Goal: Obtain resource: Download file/media

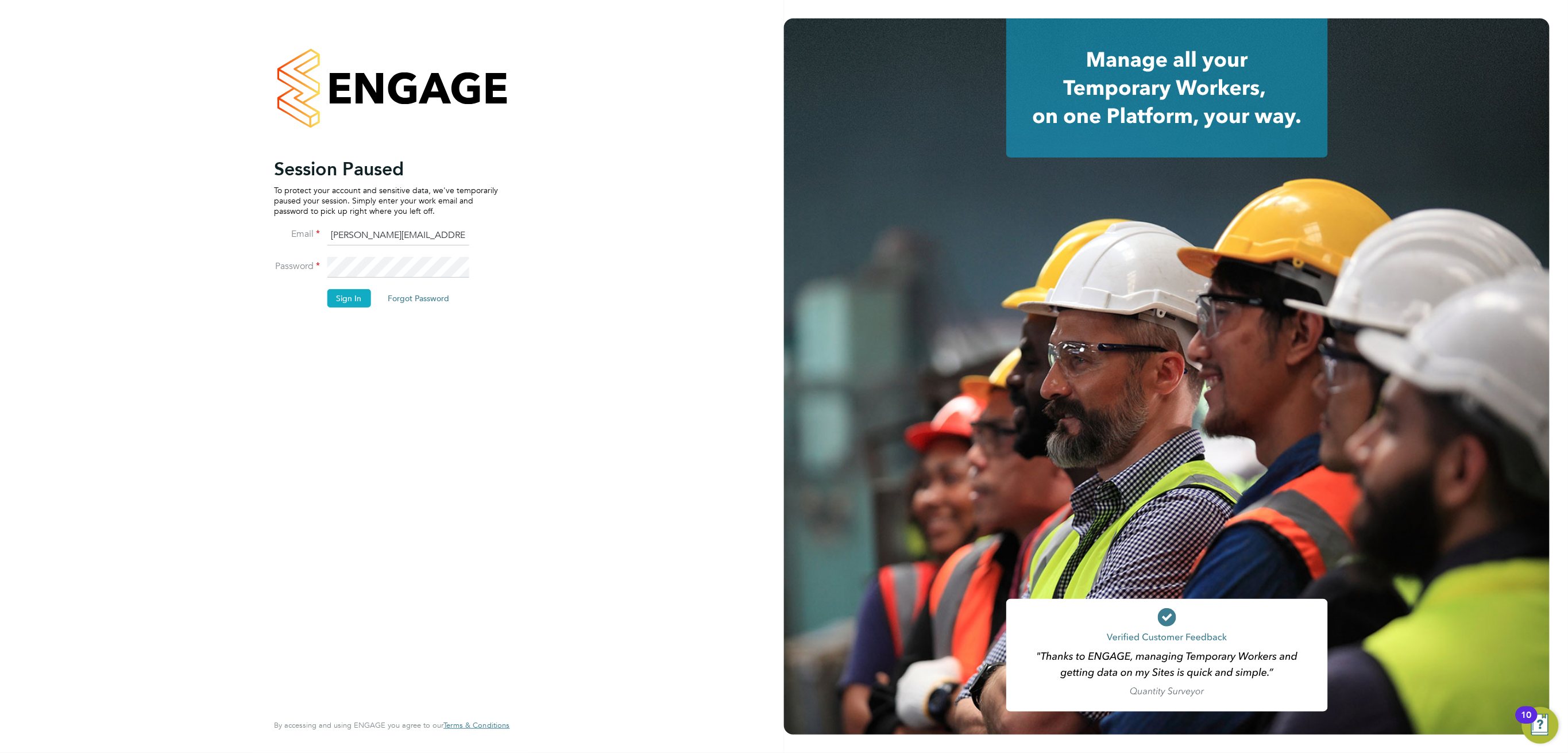
click at [346, 301] on button "Sign In" at bounding box center [348, 298] width 44 height 18
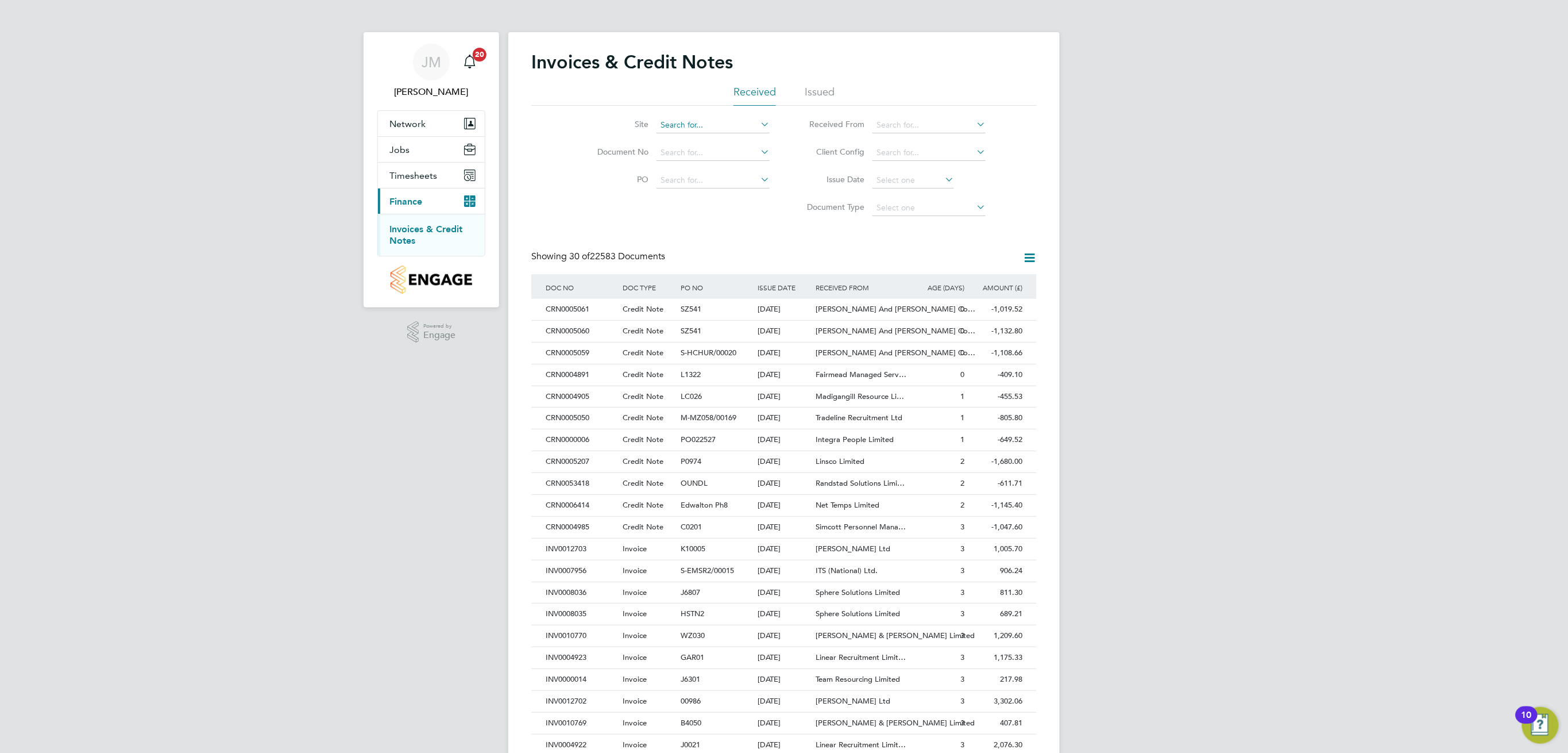
click at [694, 130] on input at bounding box center [713, 125] width 113 height 16
click at [728, 150] on li "Market Street" at bounding box center [735, 156] width 158 height 16
type input "[GEOGRAPHIC_DATA]"
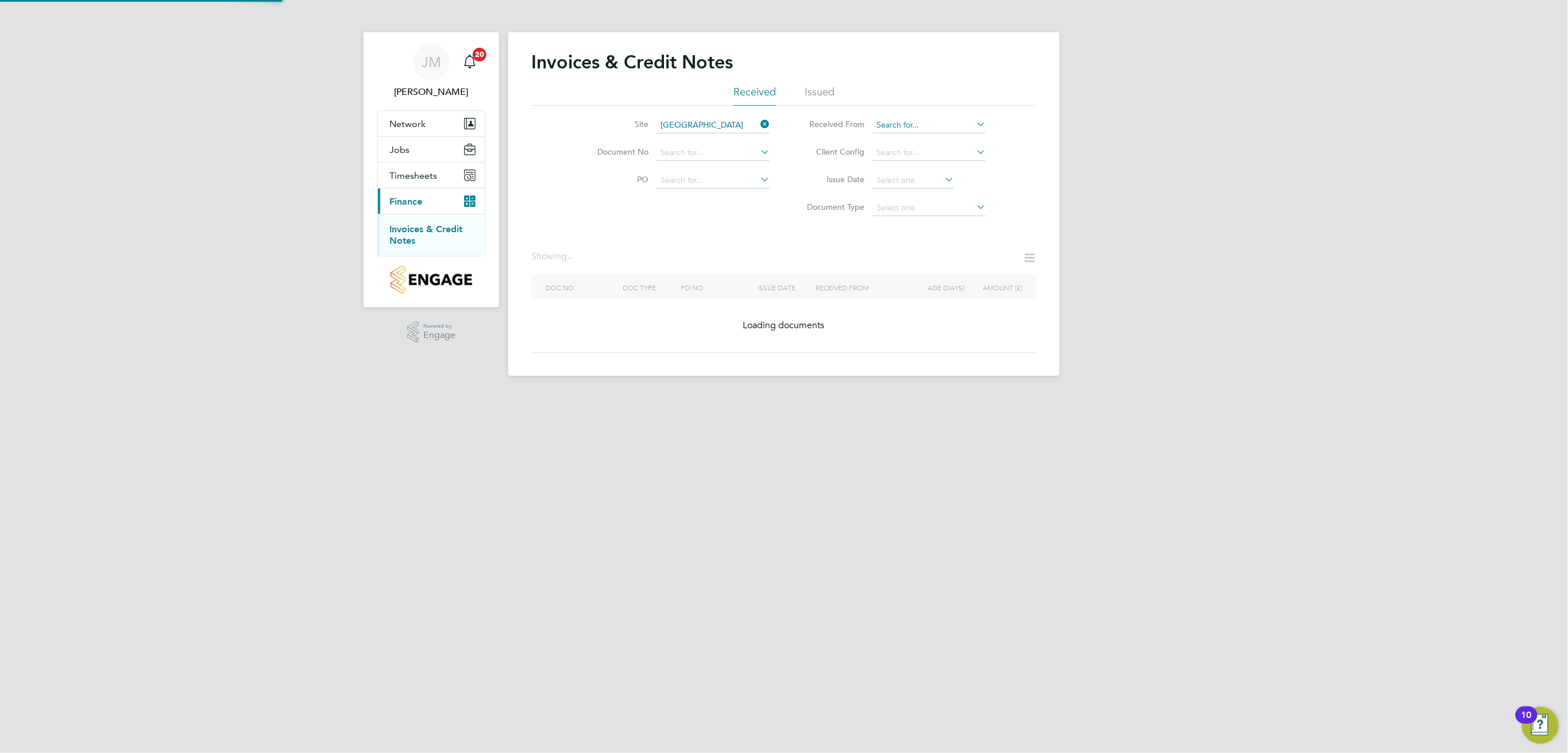
click at [903, 127] on input at bounding box center [929, 125] width 113 height 16
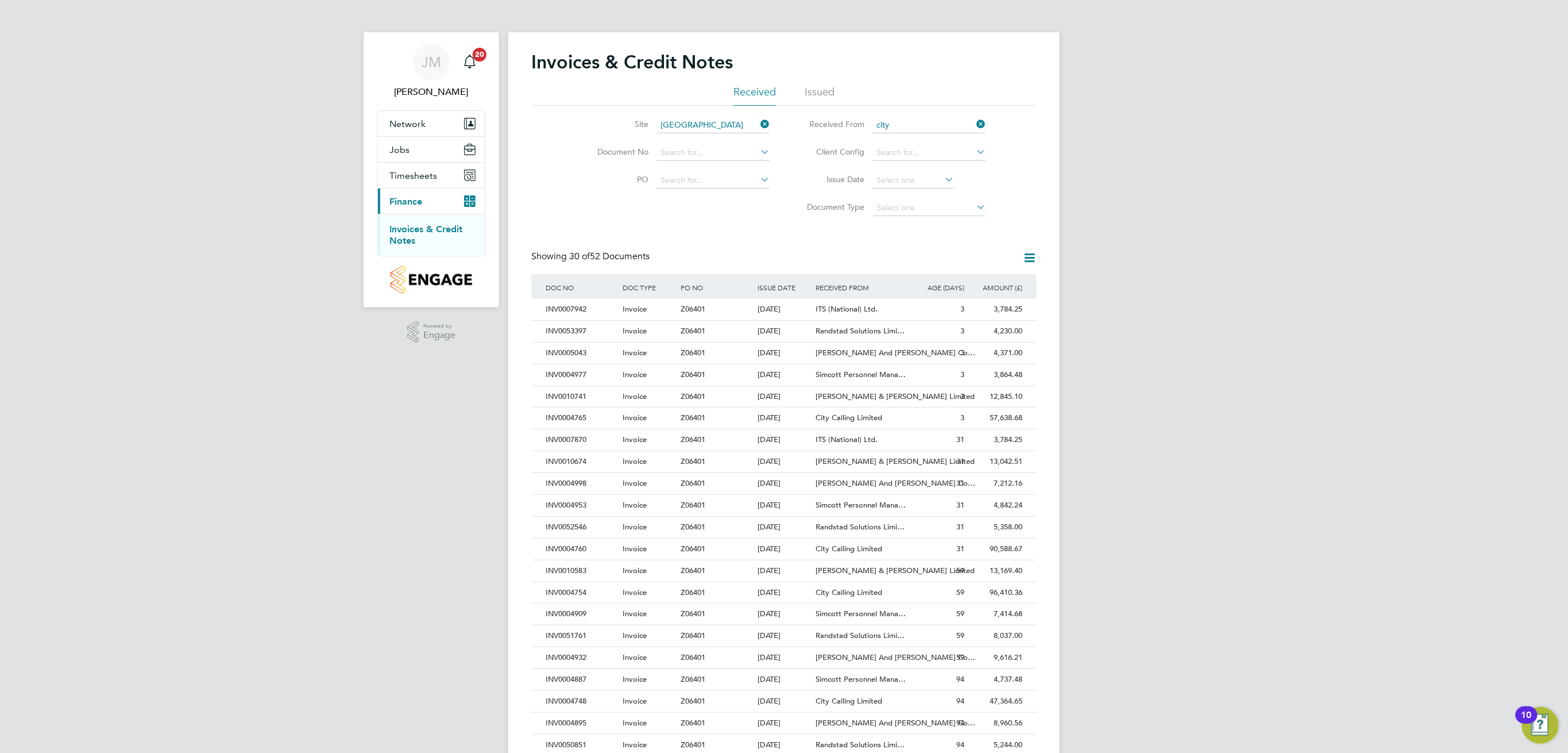
click at [945, 136] on li "City Calling Limited" at bounding box center [929, 141] width 114 height 16
type input "City Calling Limited"
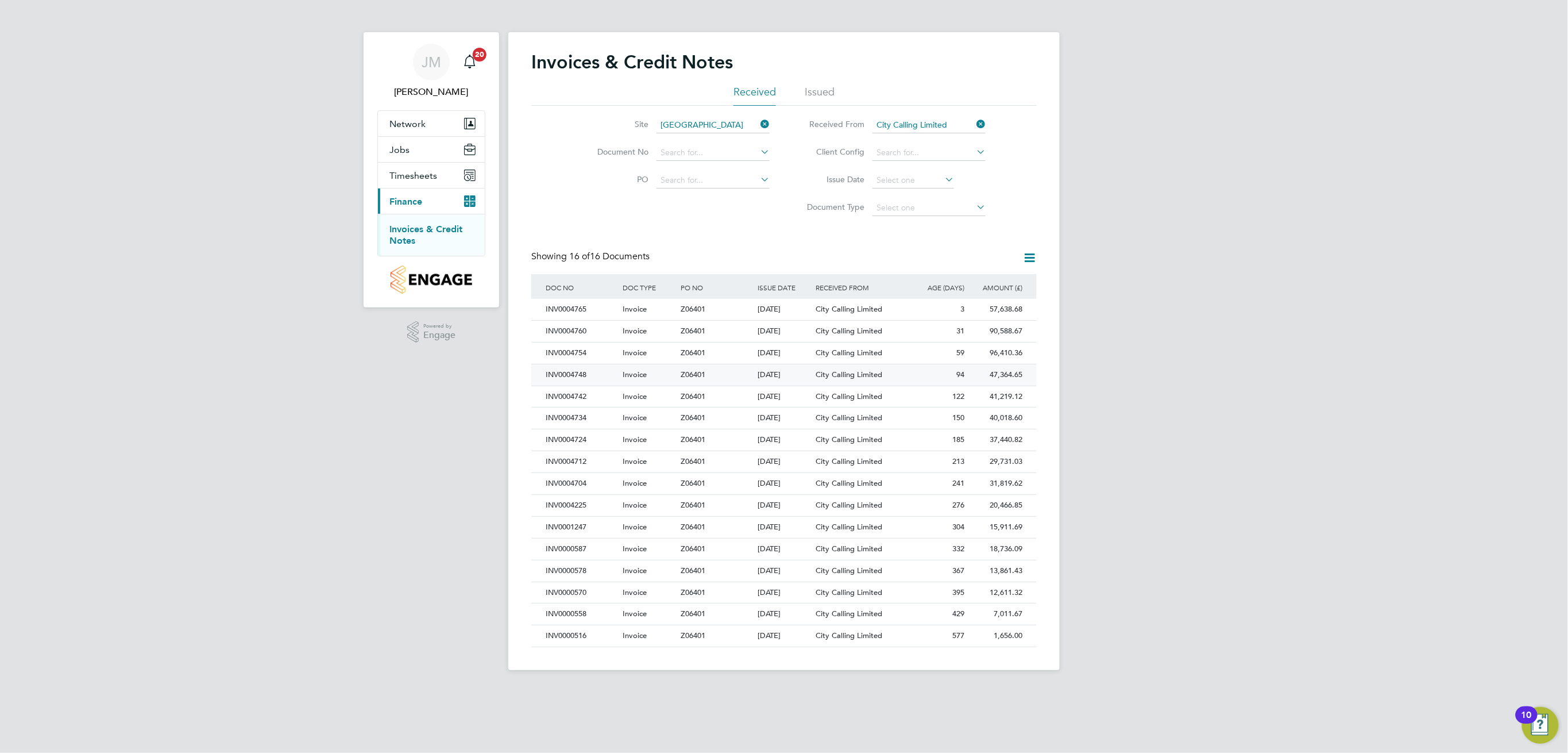
click at [822, 372] on span "City Calling Limited" at bounding box center [849, 374] width 67 height 10
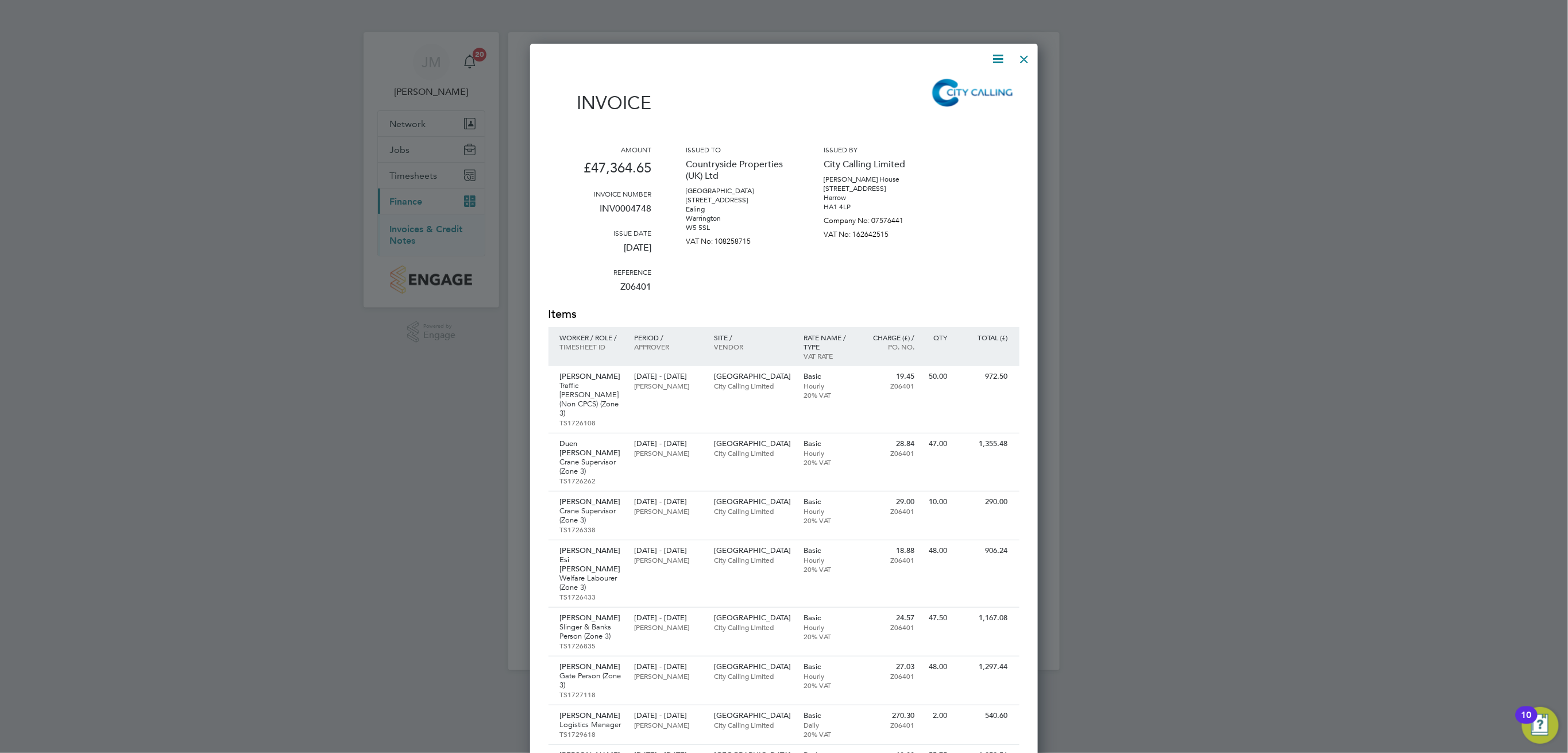
click at [1027, 58] on div at bounding box center [1025, 56] width 21 height 21
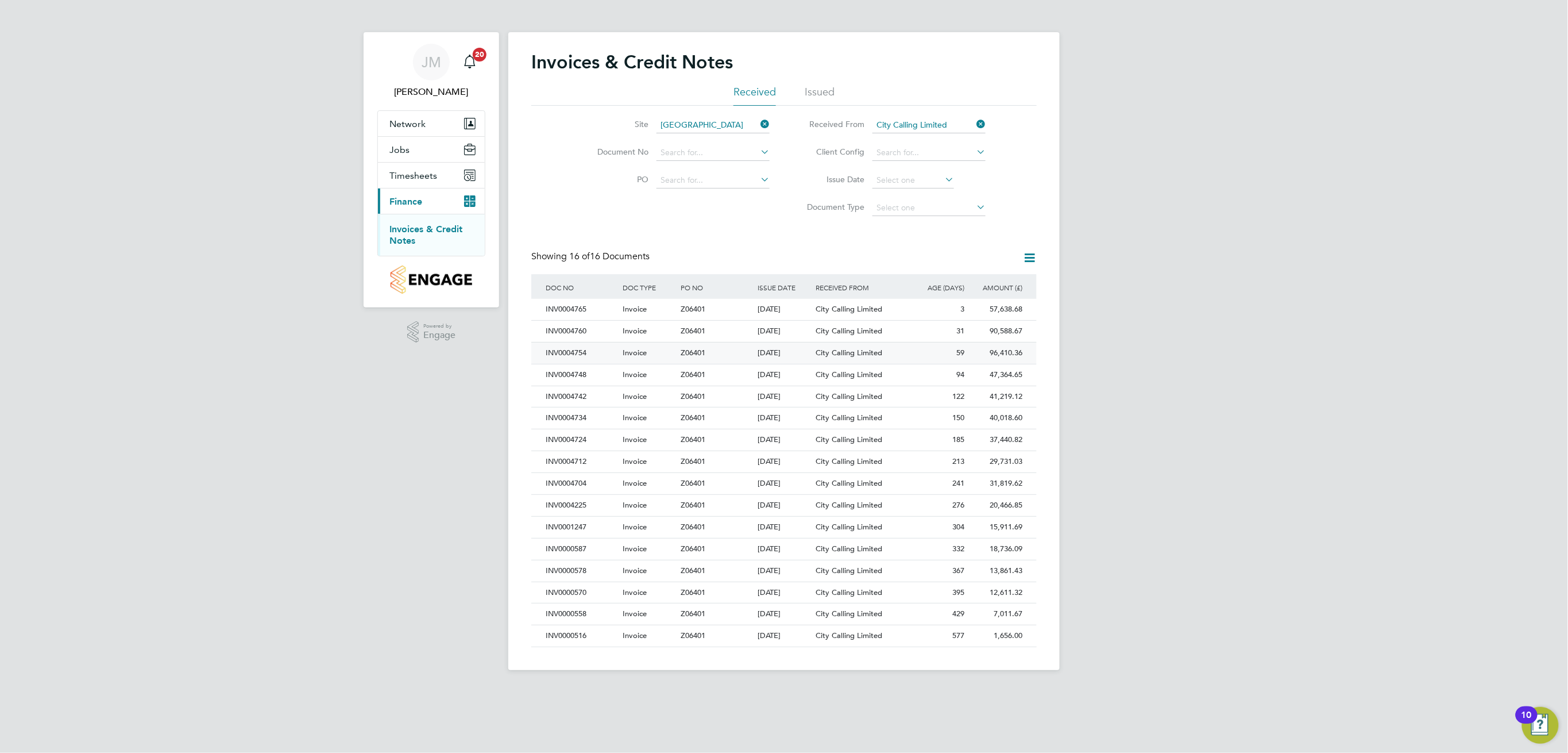
click at [938, 355] on div "59" at bounding box center [938, 353] width 58 height 21
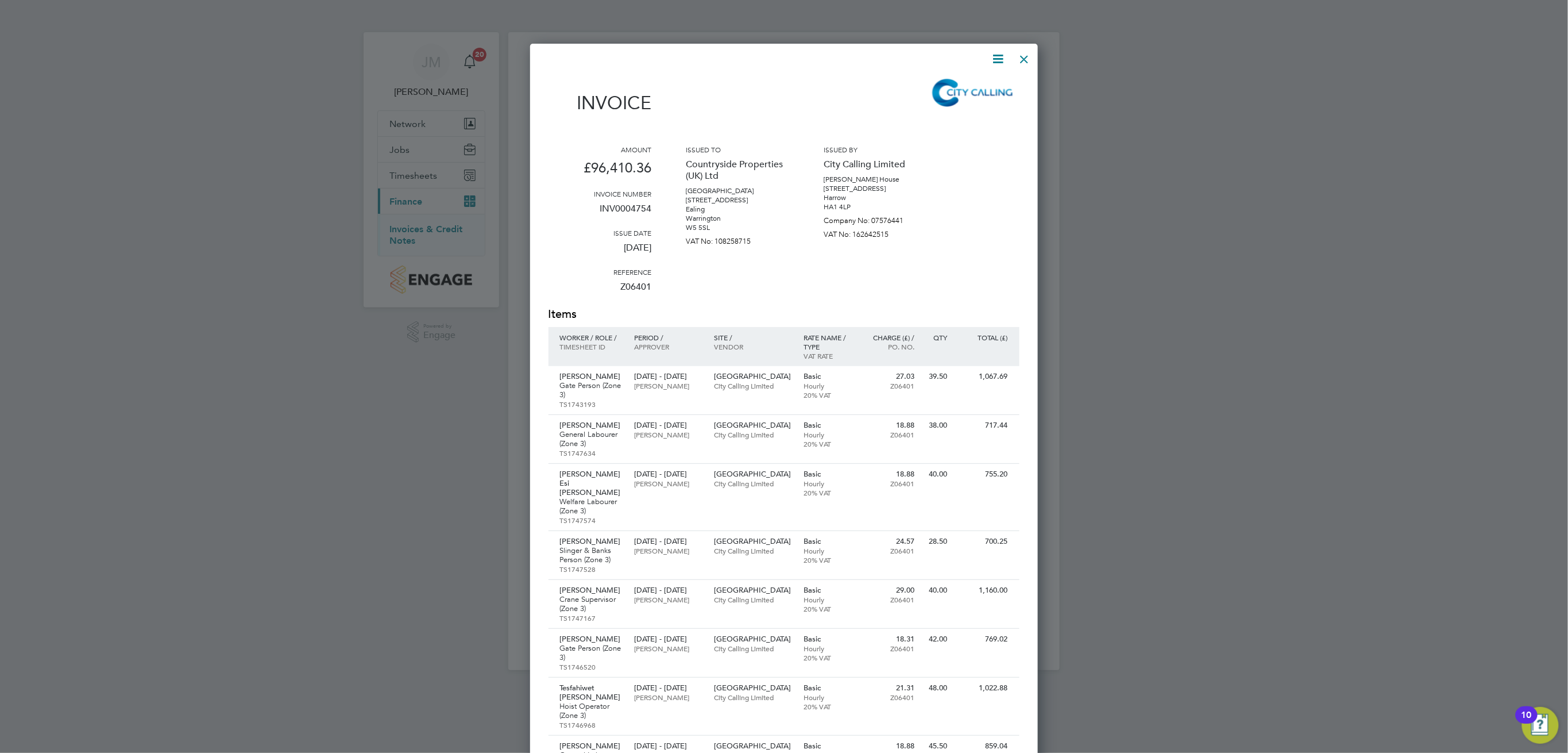
click at [999, 56] on icon at bounding box center [999, 59] width 14 height 14
click at [973, 85] on li "Download Invoice" at bounding box center [963, 86] width 79 height 16
click at [1031, 64] on div at bounding box center [1025, 56] width 21 height 21
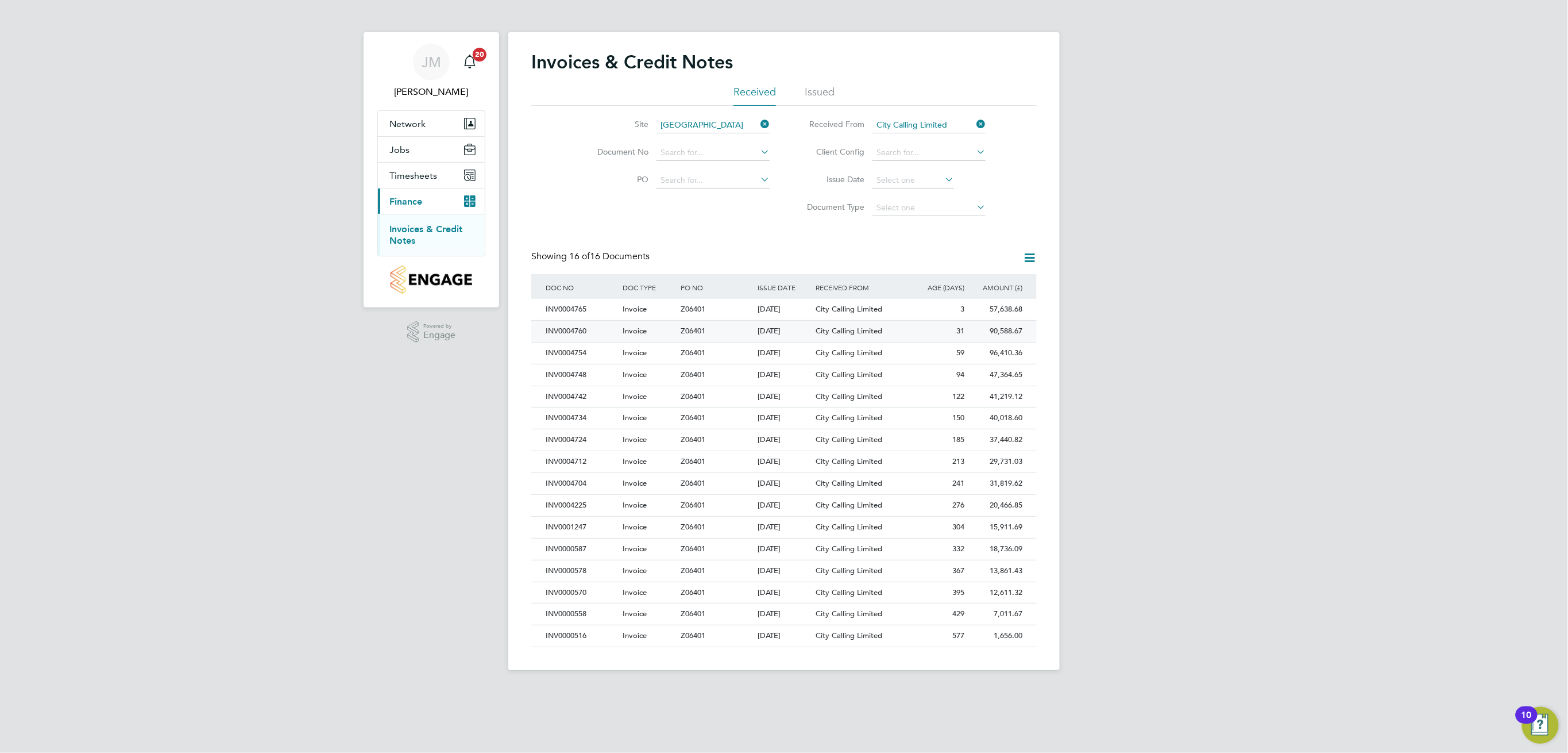
click at [1001, 334] on div "90,588.67 Unpaid" at bounding box center [996, 332] width 58 height 21
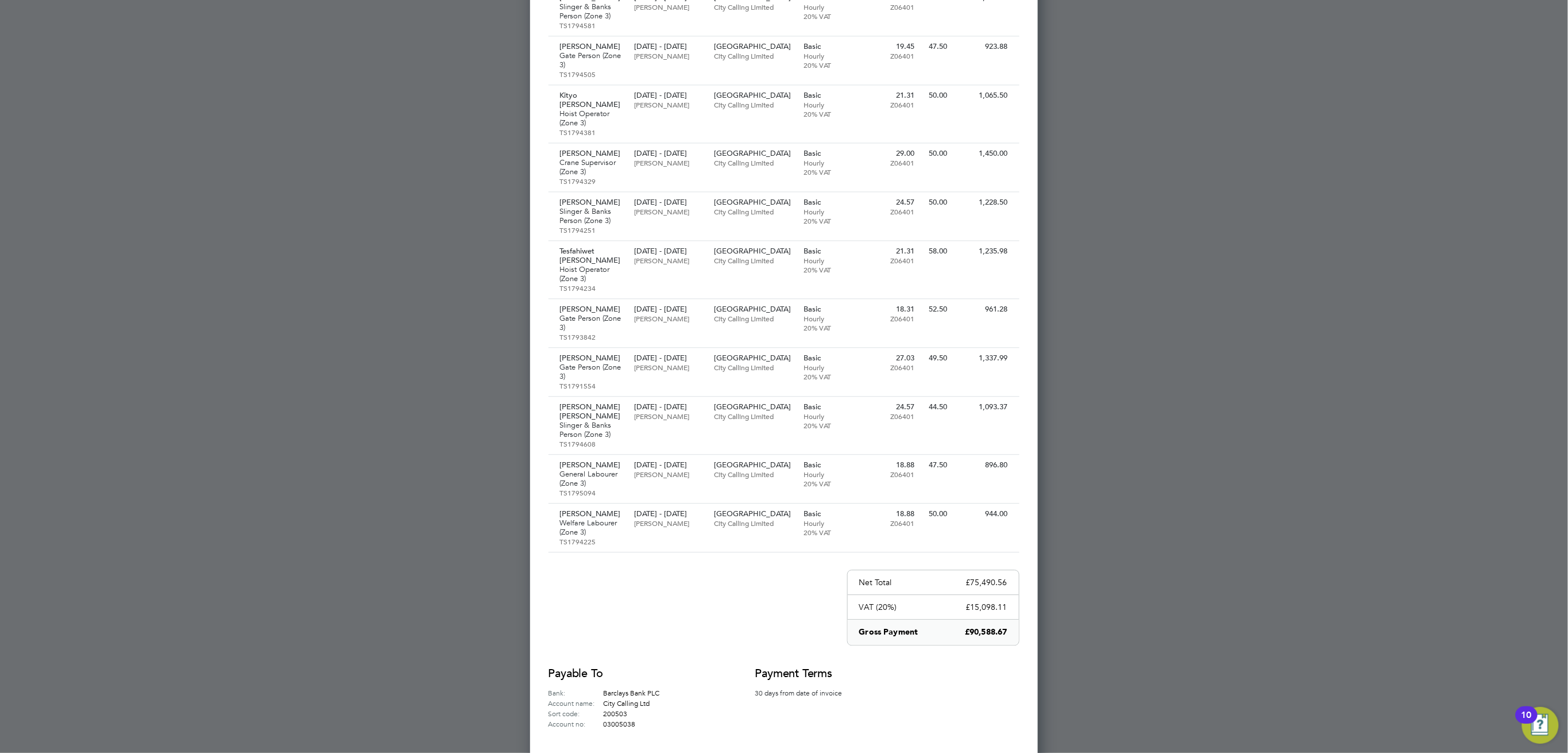
scroll to position [3779, 0]
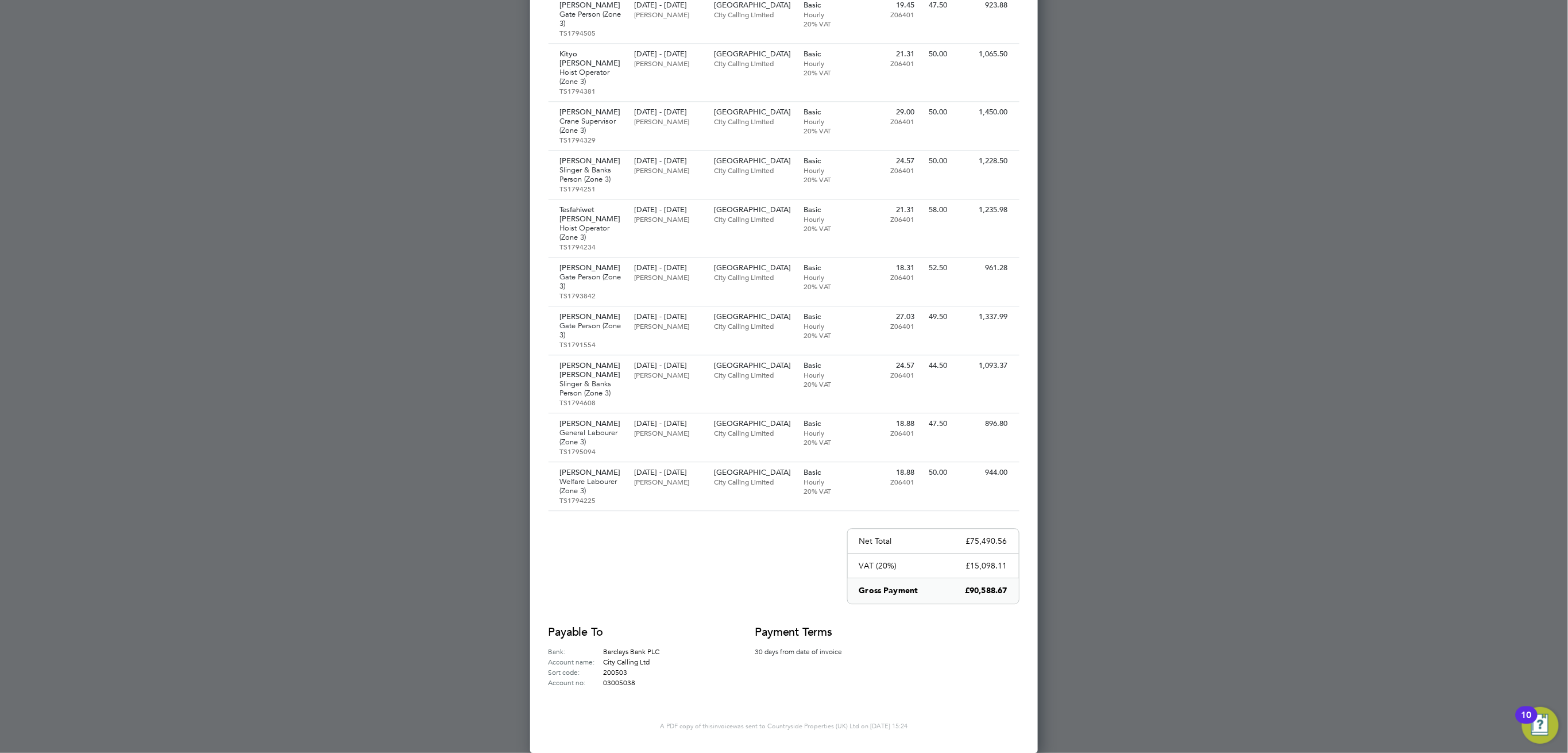
click at [1106, 437] on div at bounding box center [784, 376] width 1568 height 753
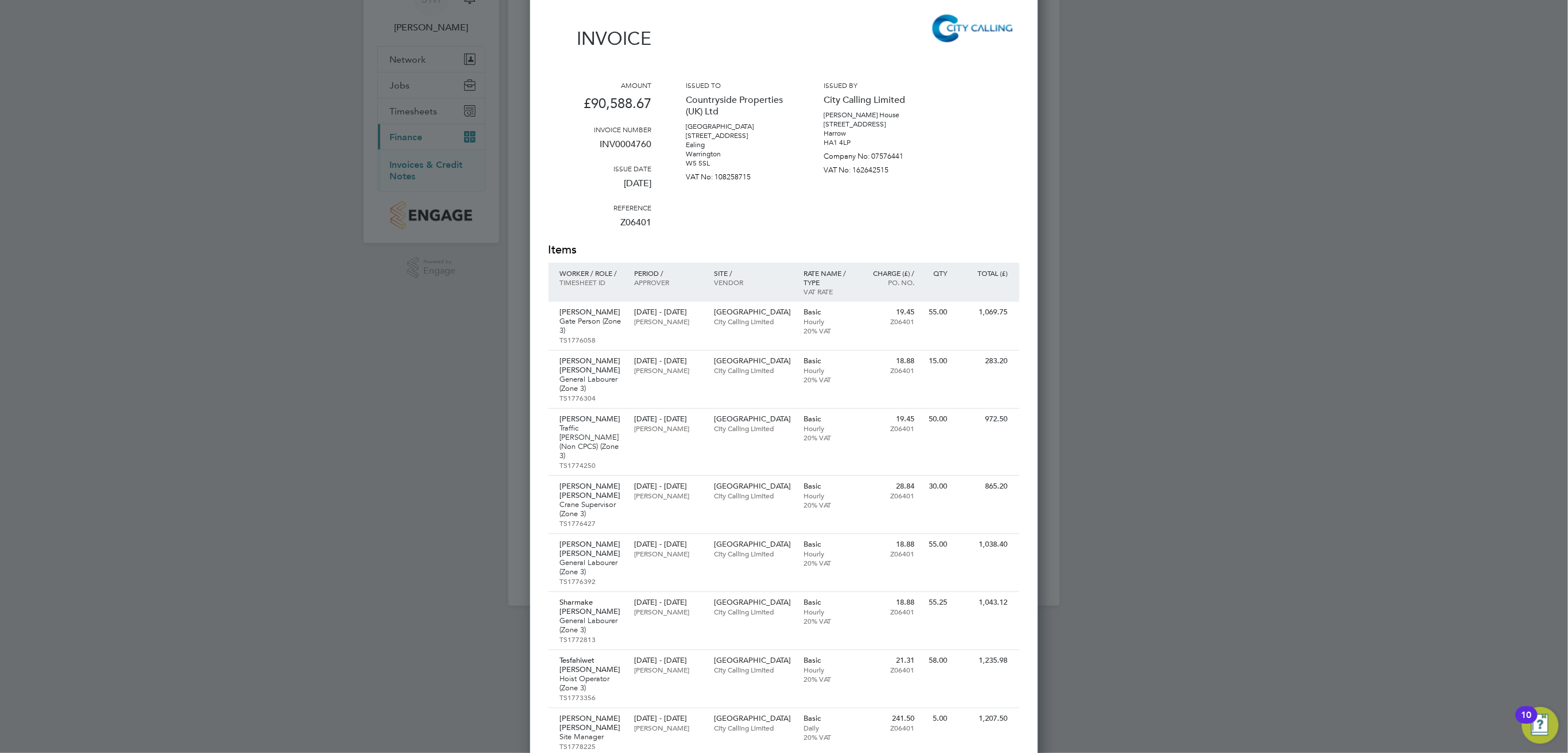
scroll to position [0, 0]
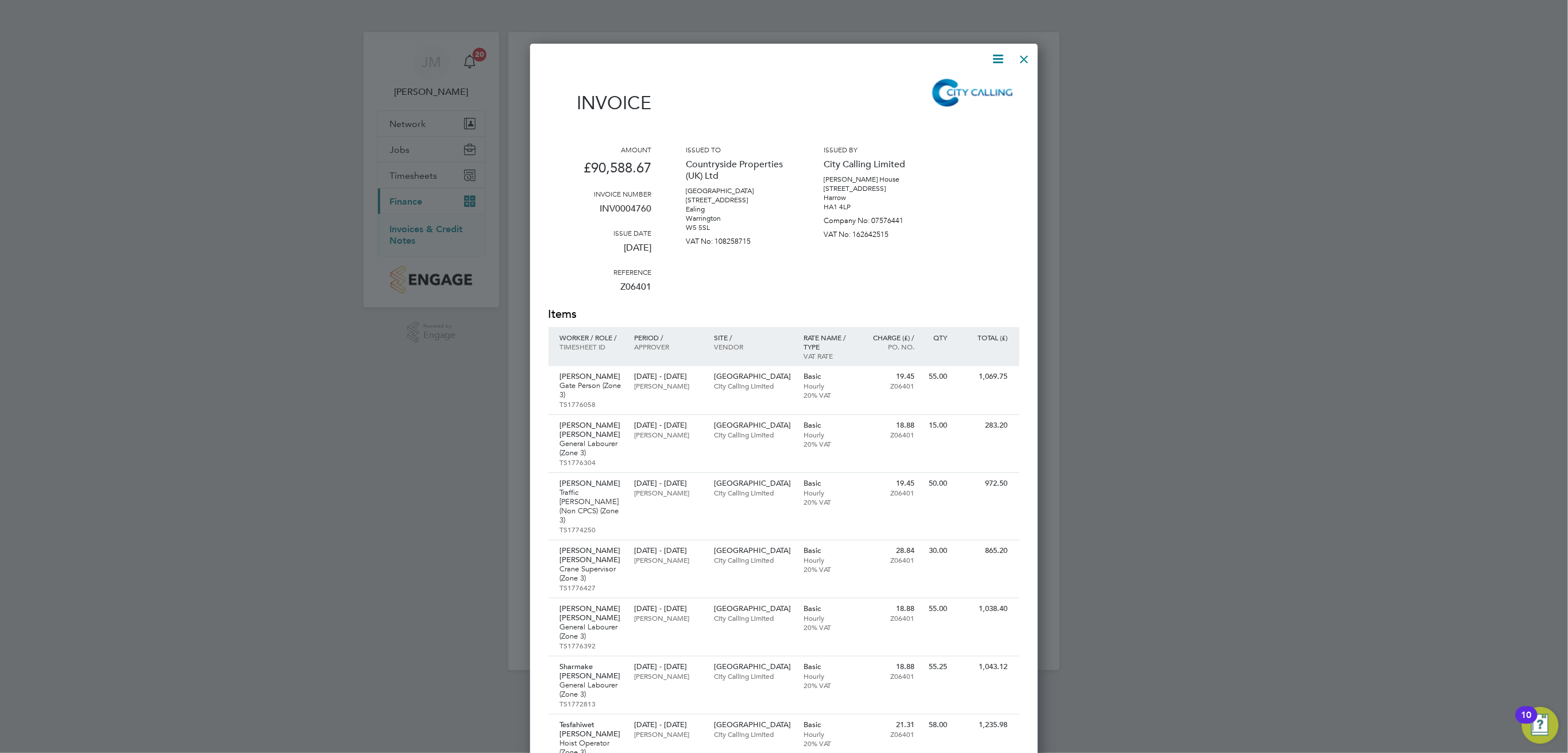
click at [999, 60] on icon at bounding box center [999, 59] width 14 height 14
click at [957, 89] on li "Download Invoice" at bounding box center [963, 86] width 79 height 16
click at [1022, 55] on div at bounding box center [1025, 56] width 21 height 21
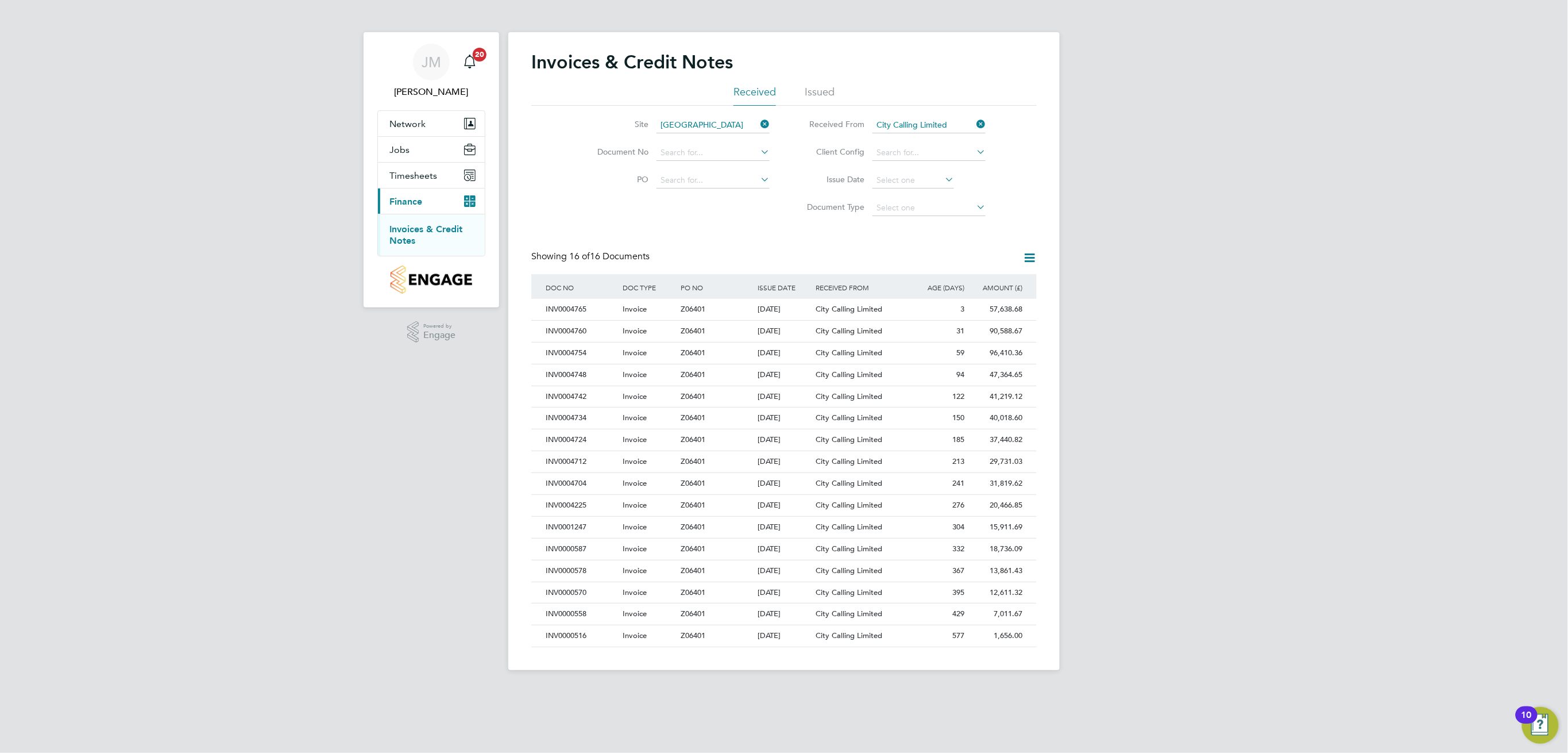
click at [917, 125] on input "City Calling Limited" at bounding box center [929, 125] width 113 height 16
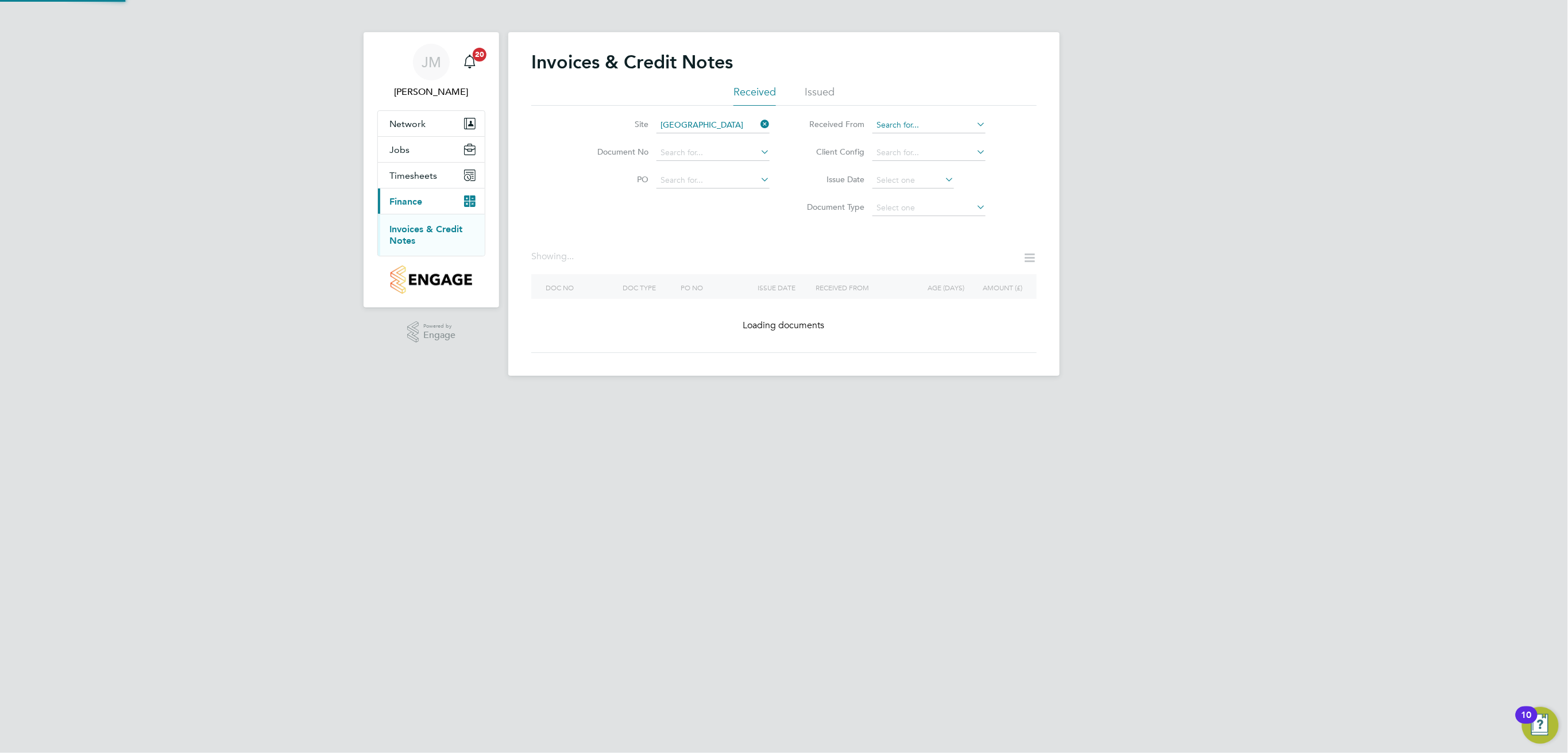
click at [917, 125] on input at bounding box center [929, 125] width 113 height 16
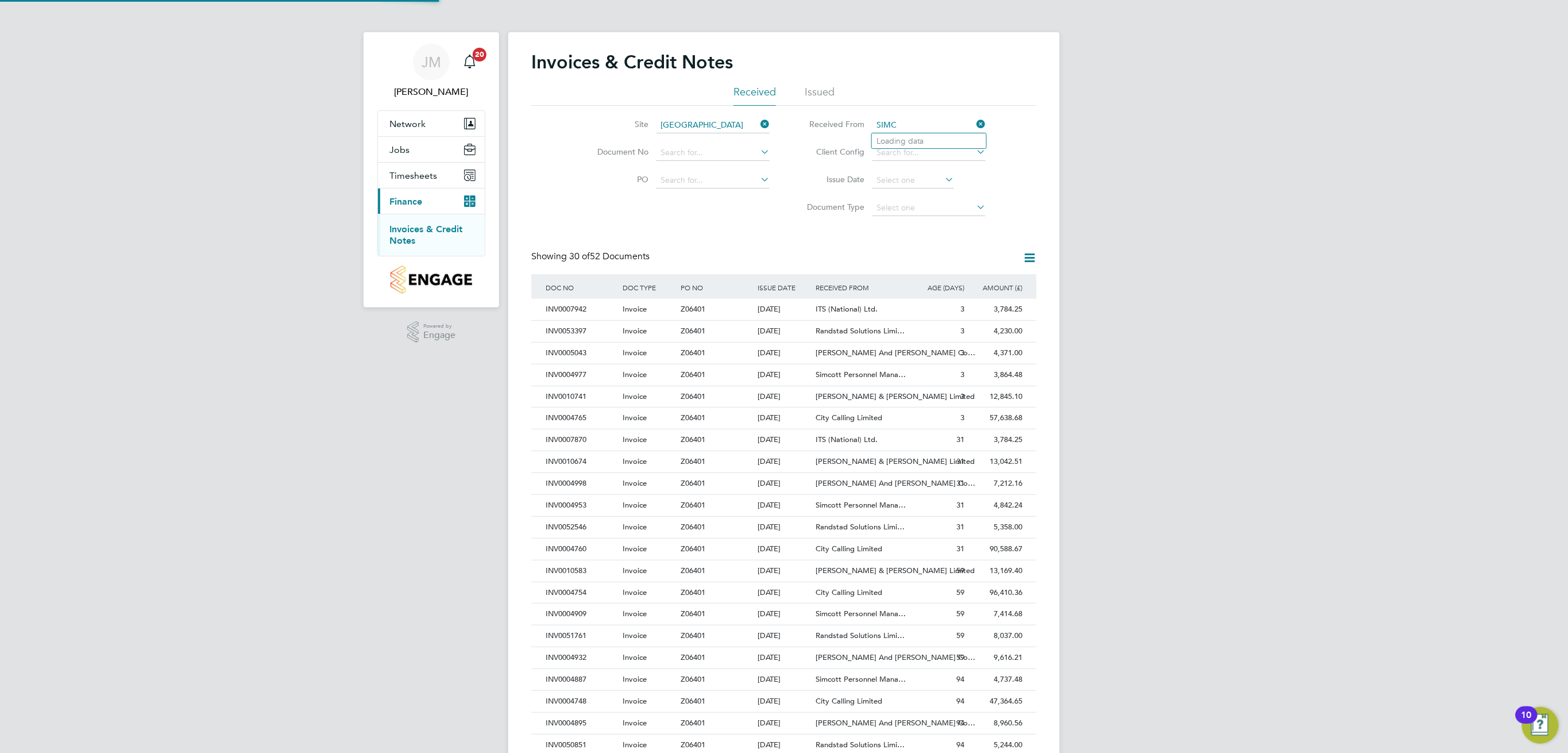
scroll to position [21, 77]
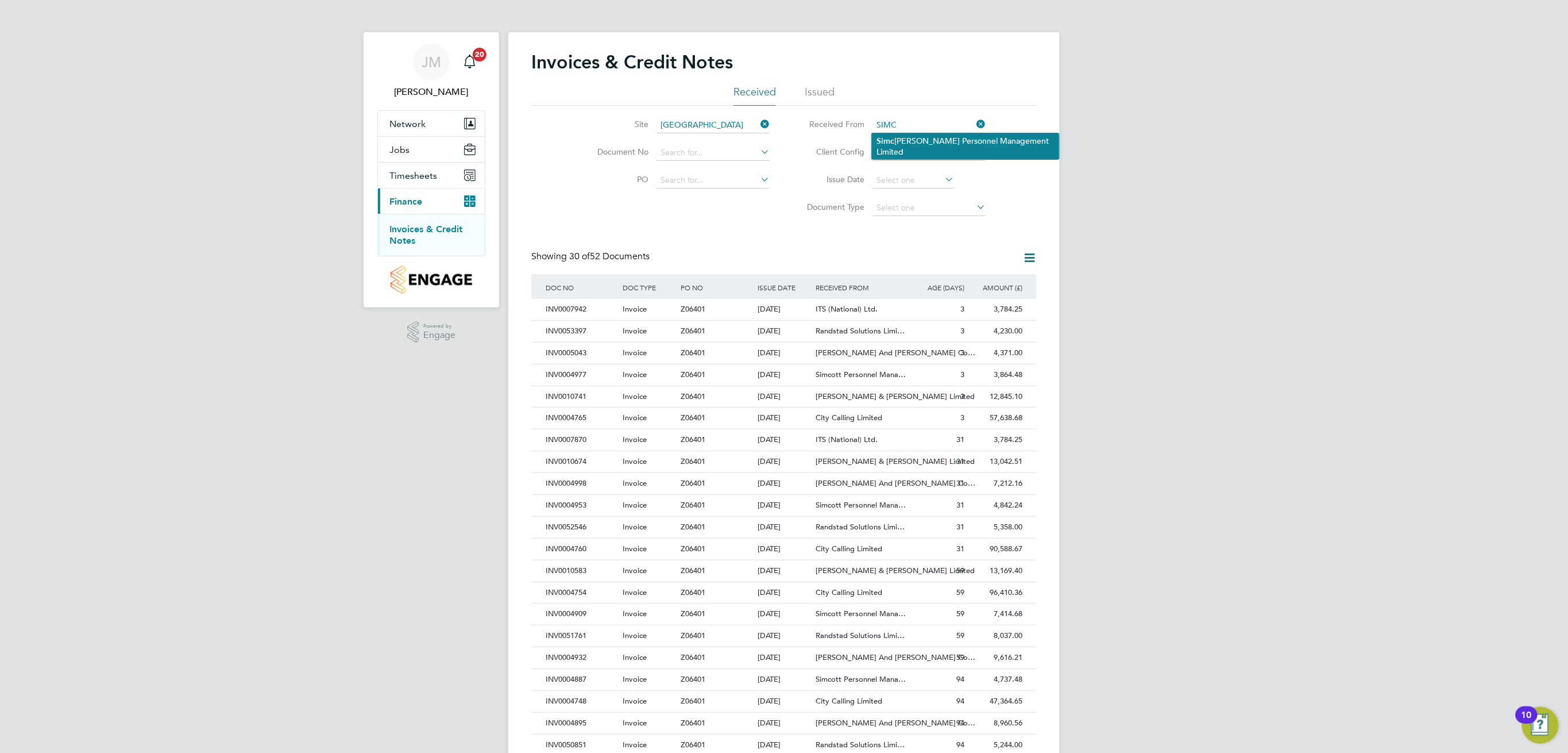
click at [968, 142] on li "Simc ott Personnel Management Limited" at bounding box center [965, 146] width 187 height 26
type input "Simcott Personnel Management Limited"
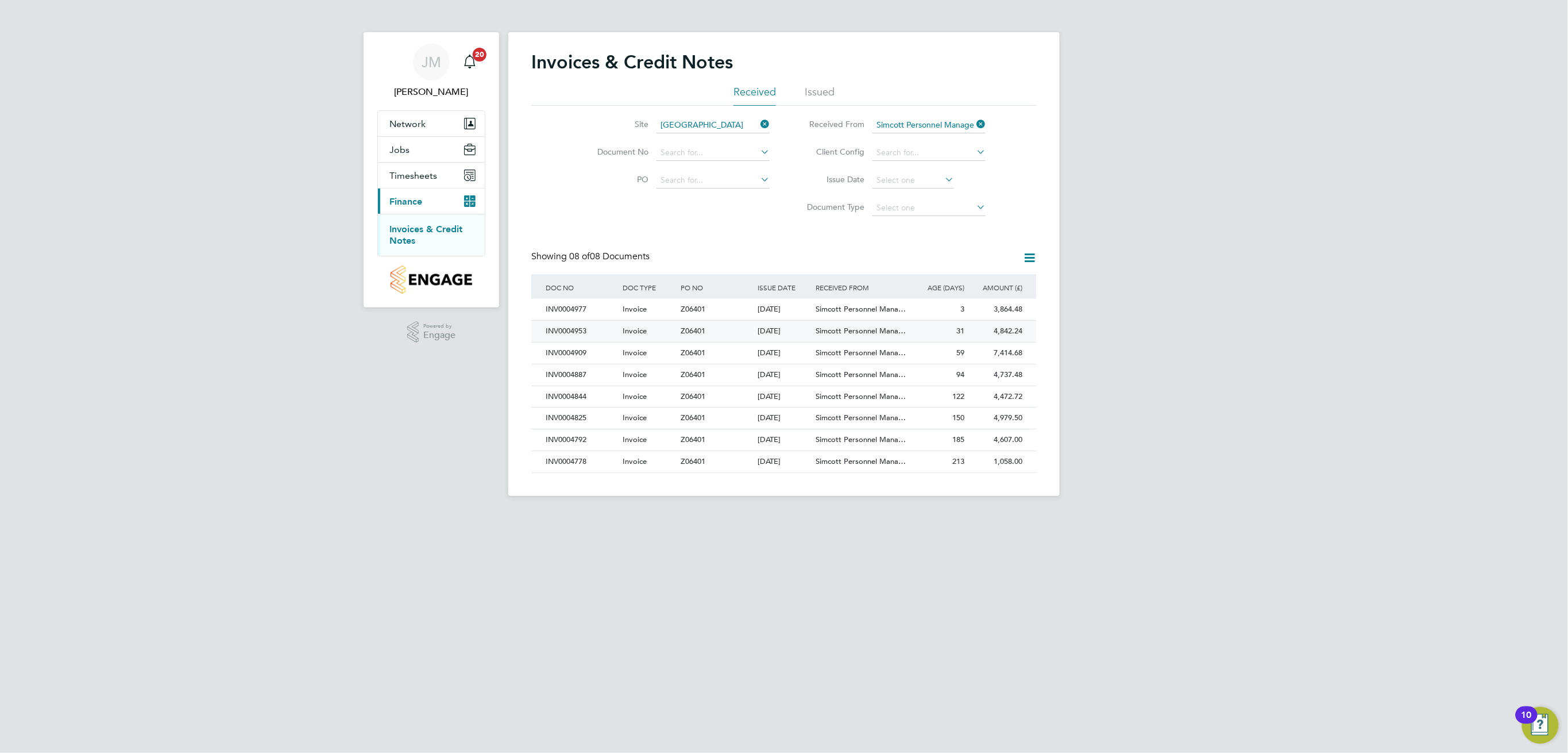
click at [898, 335] on div "Simcott Personnel Mana…" at bounding box center [861, 332] width 96 height 21
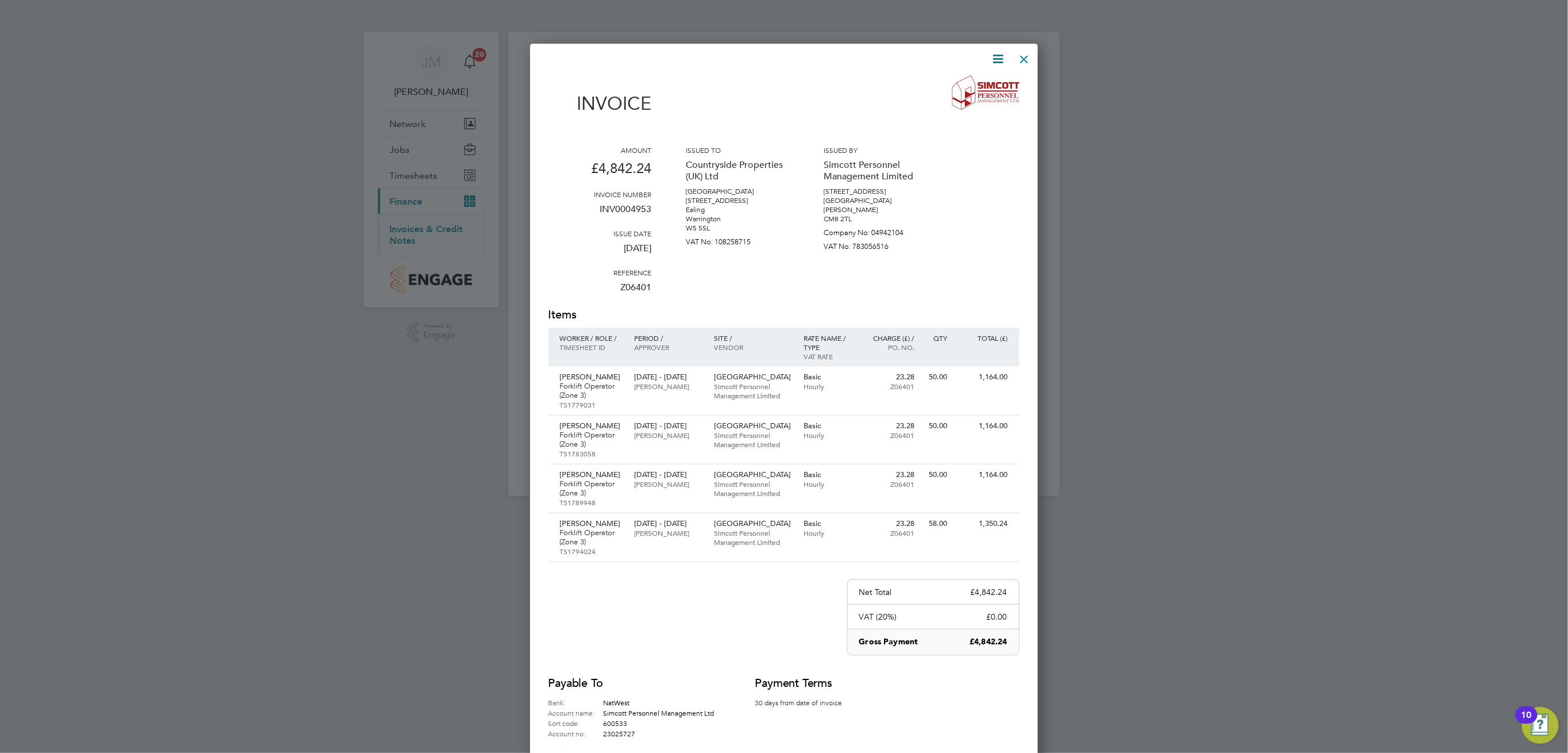
click at [1004, 54] on icon at bounding box center [999, 59] width 14 height 14
click at [989, 86] on li "Download Invoice" at bounding box center [963, 86] width 79 height 16
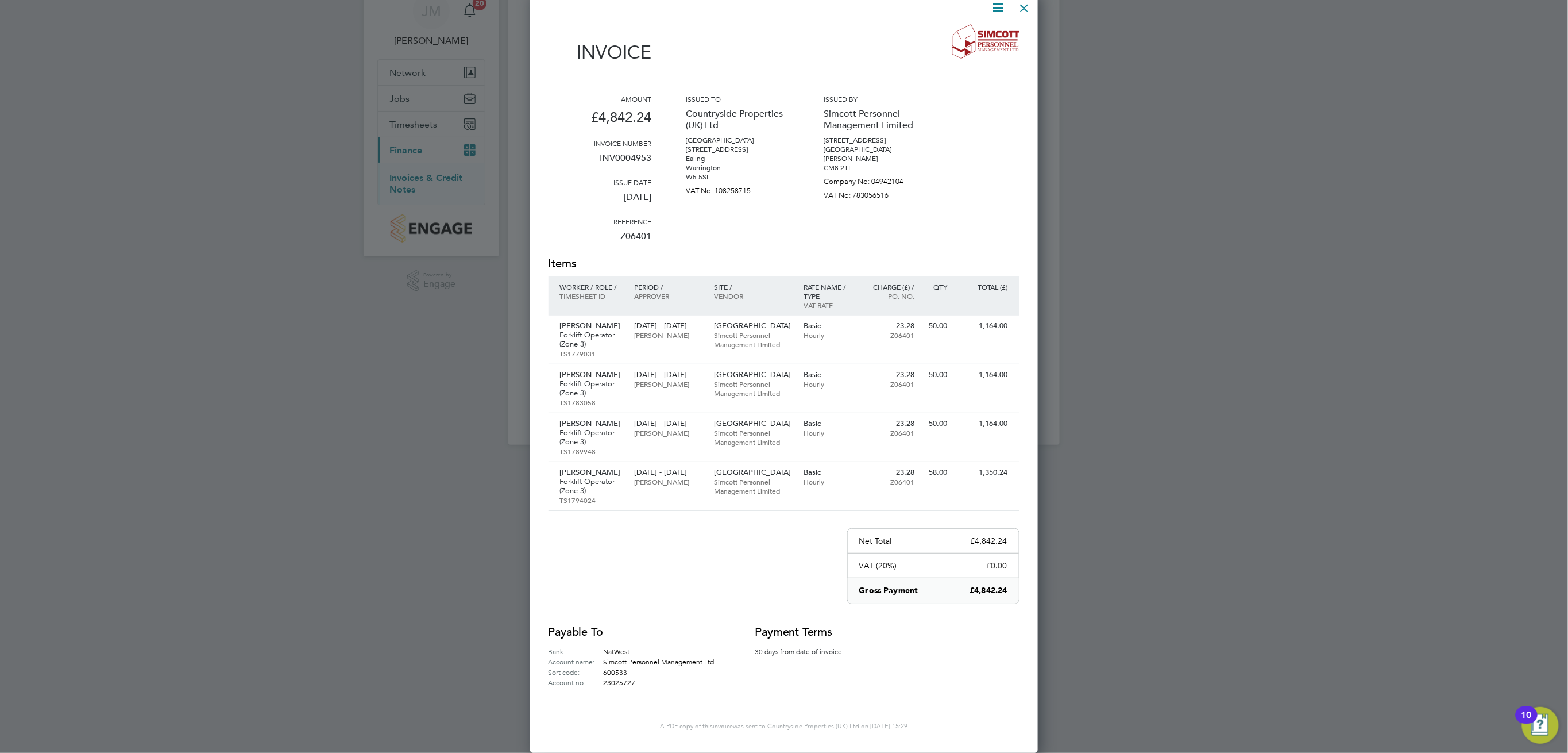
scroll to position [85, 0]
click at [1088, 330] on div at bounding box center [784, 376] width 1568 height 753
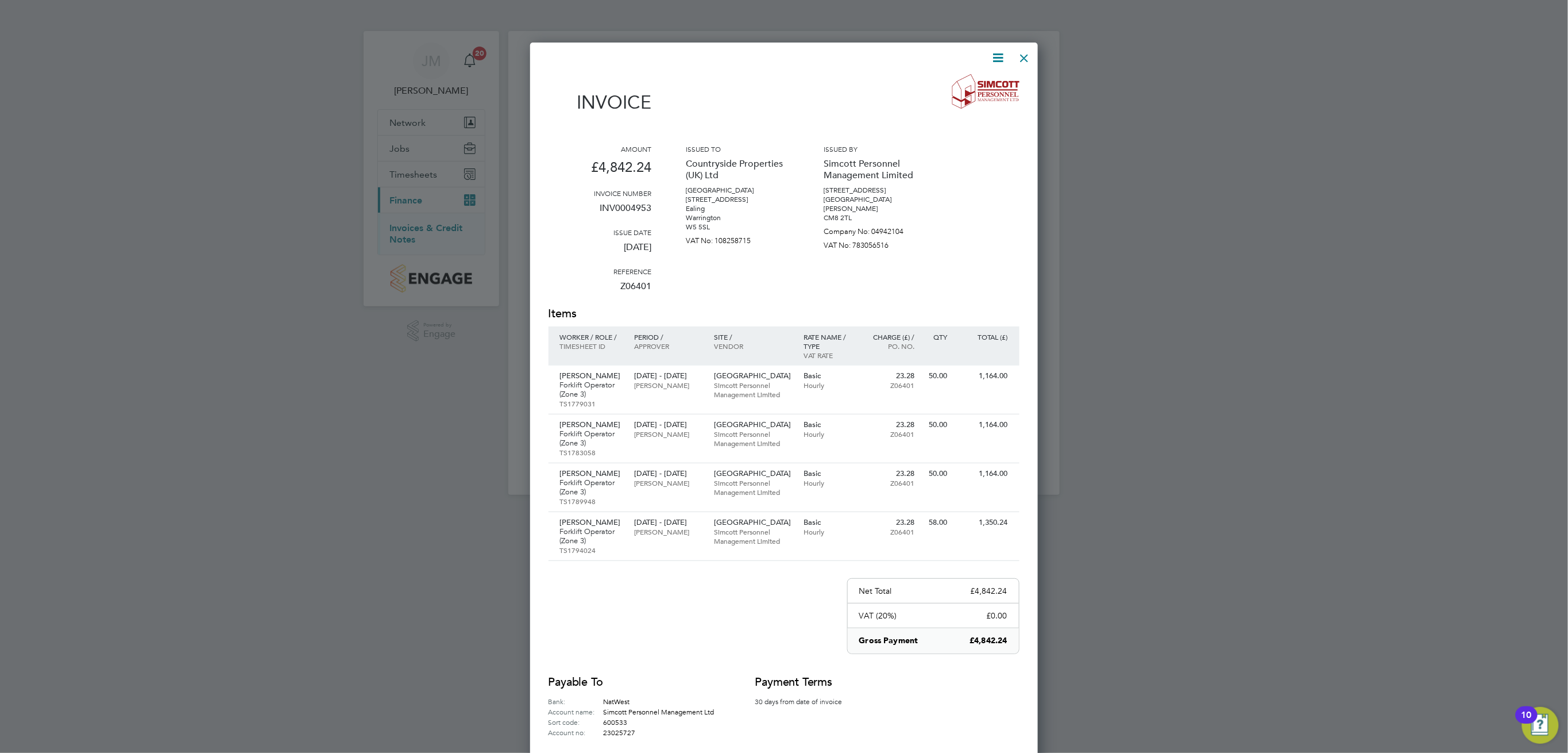
scroll to position [0, 0]
click at [1022, 67] on div at bounding box center [1025, 56] width 21 height 21
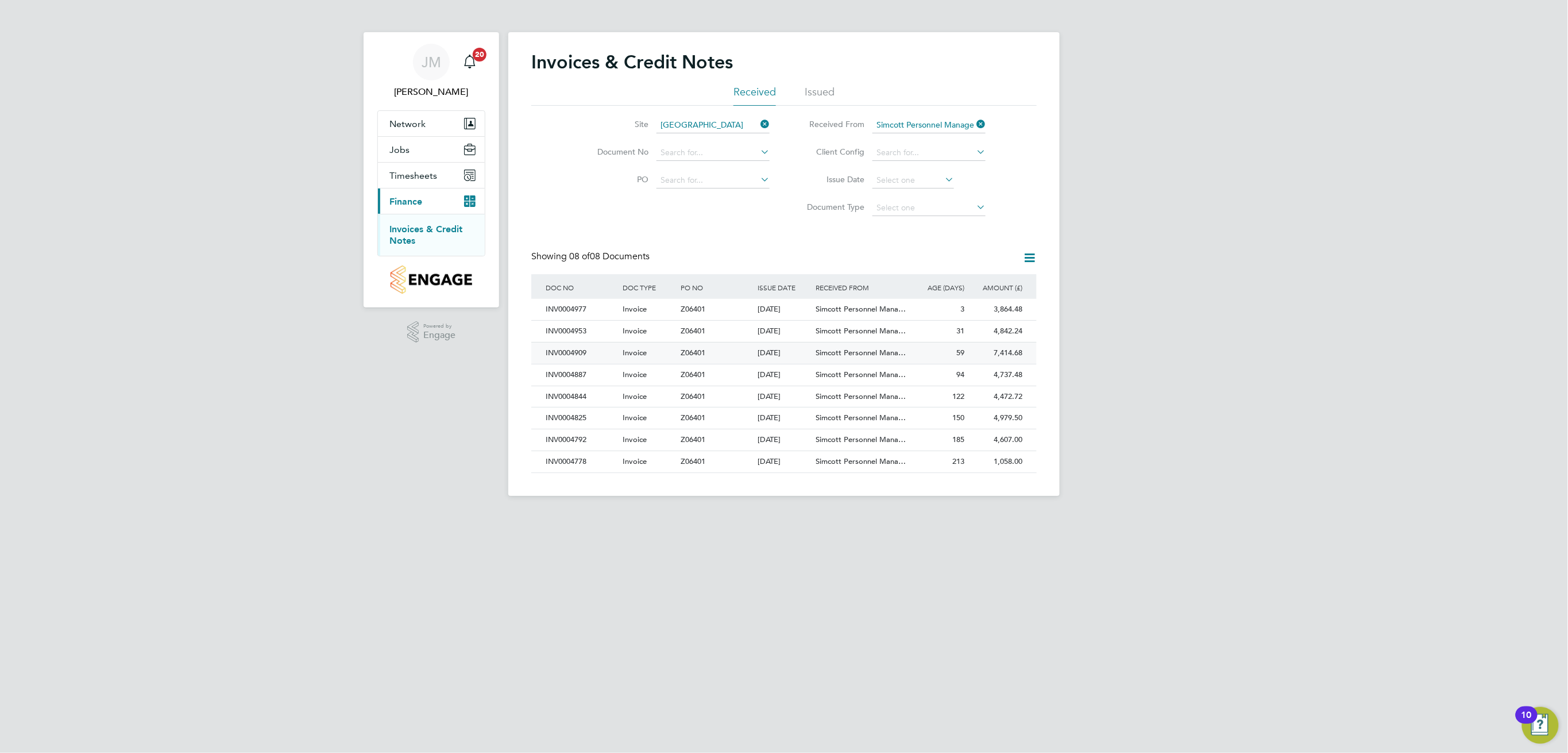
click at [1008, 343] on div "7,414.68 Unpaid" at bounding box center [996, 353] width 58 height 21
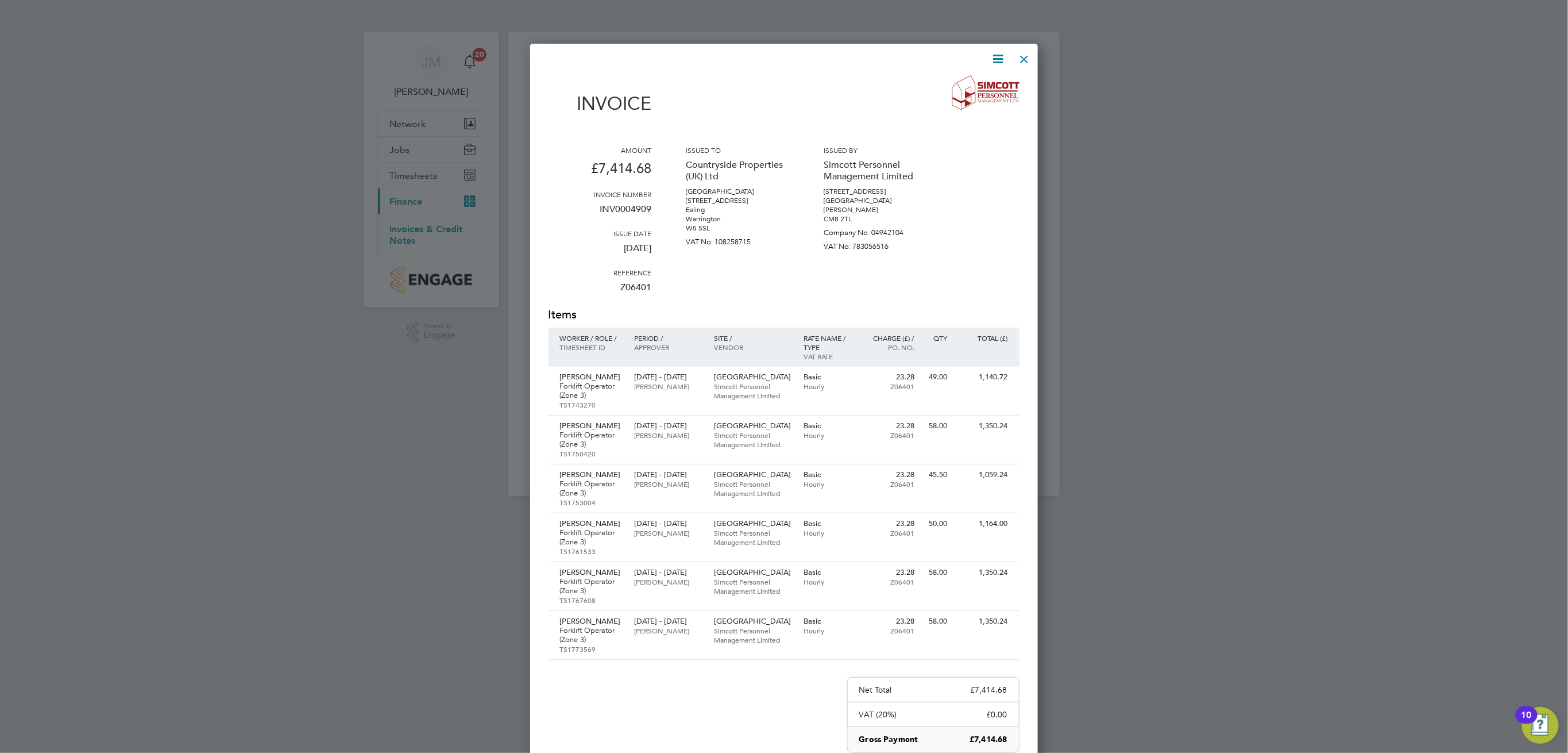
click at [1026, 51] on div at bounding box center [1025, 56] width 21 height 21
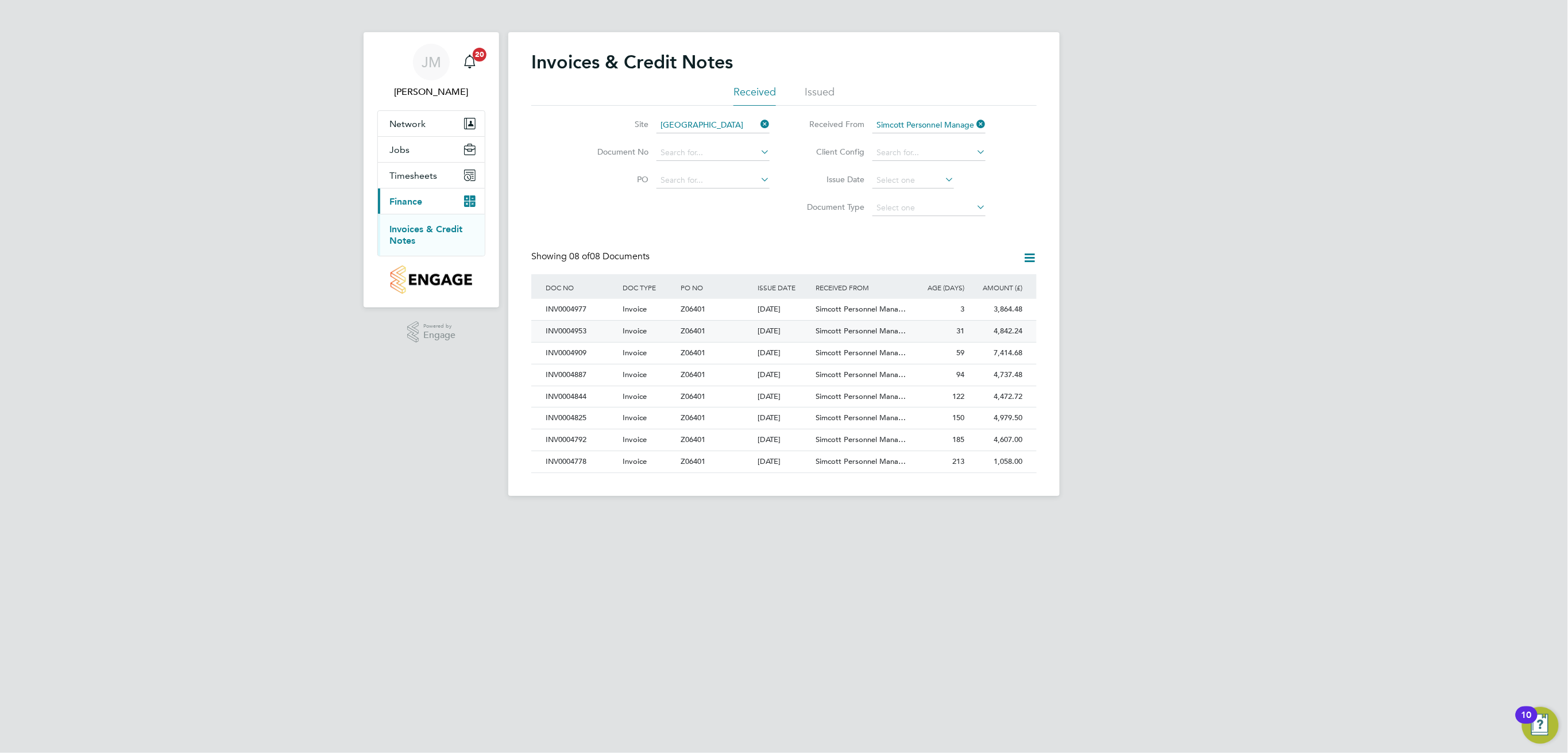
click at [965, 330] on div "31" at bounding box center [938, 332] width 58 height 21
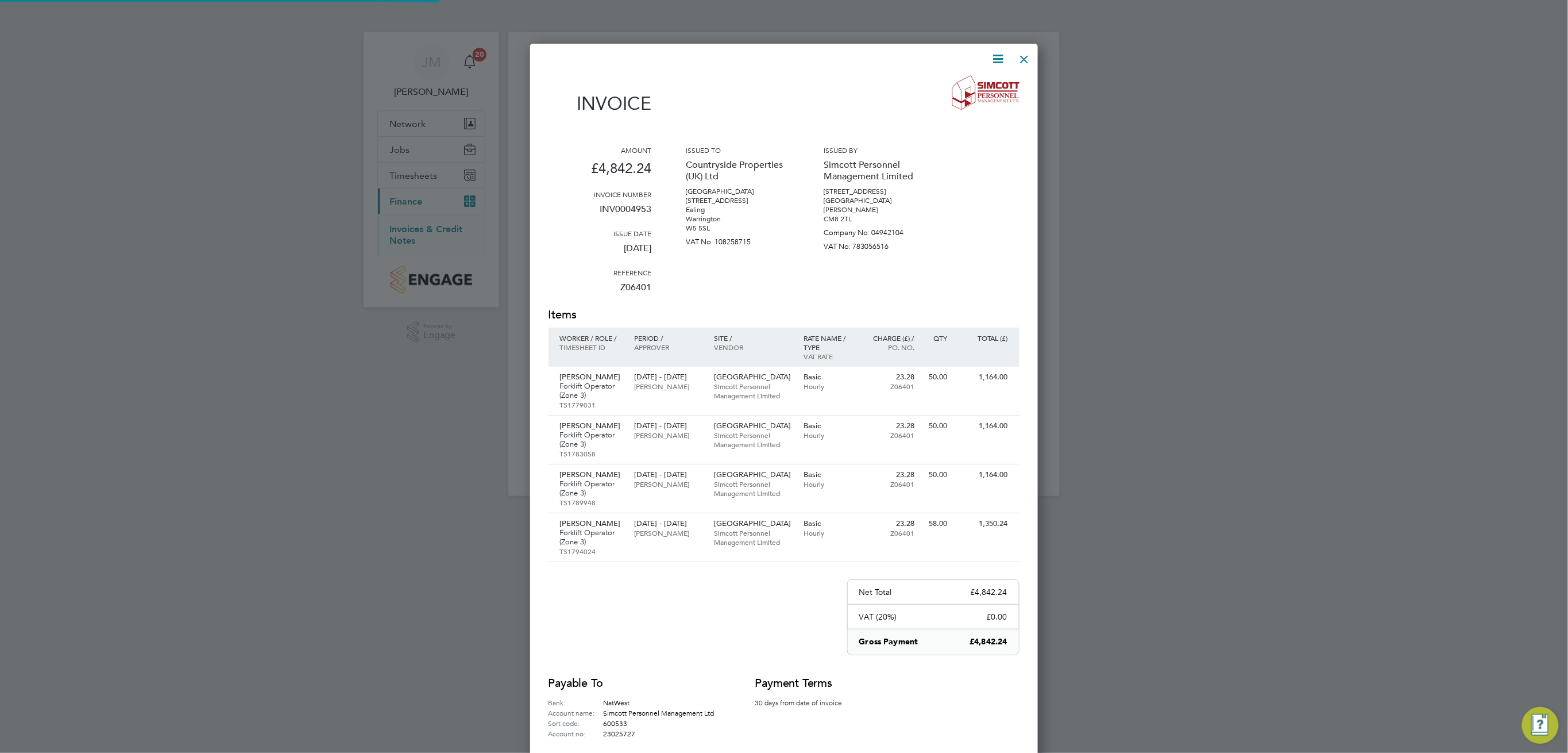
scroll to position [794, 508]
click at [1220, 332] on div at bounding box center [784, 376] width 1568 height 753
